Goal: Navigation & Orientation: Find specific page/section

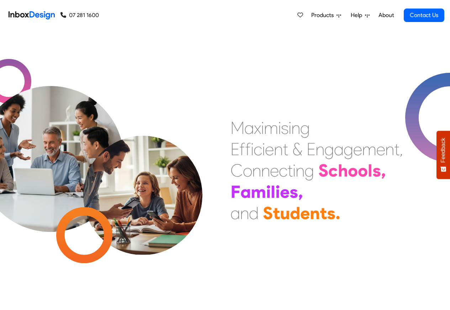
click at [386, 15] on link "About" at bounding box center [386, 15] width 20 height 14
